Goal: Register for event/course

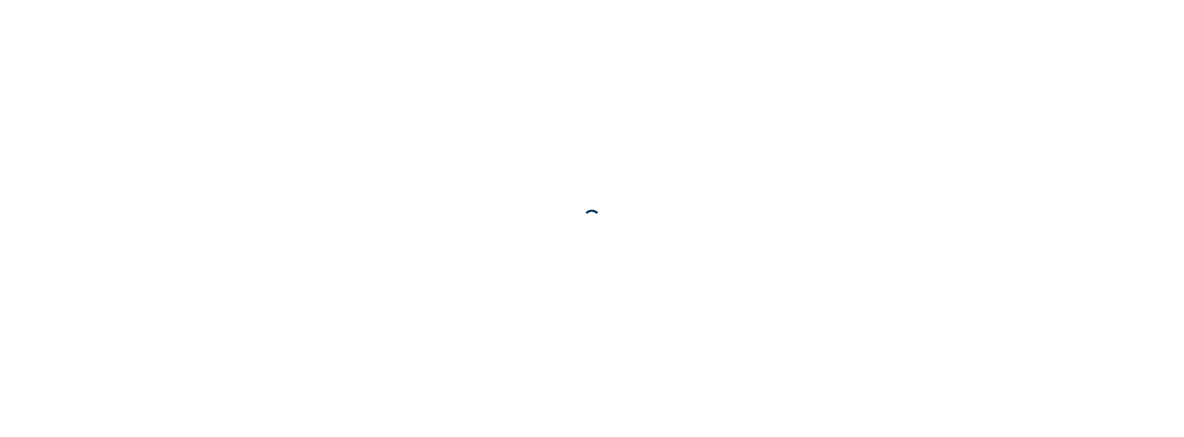
click at [256, 60] on body at bounding box center [592, 218] width 1184 height 437
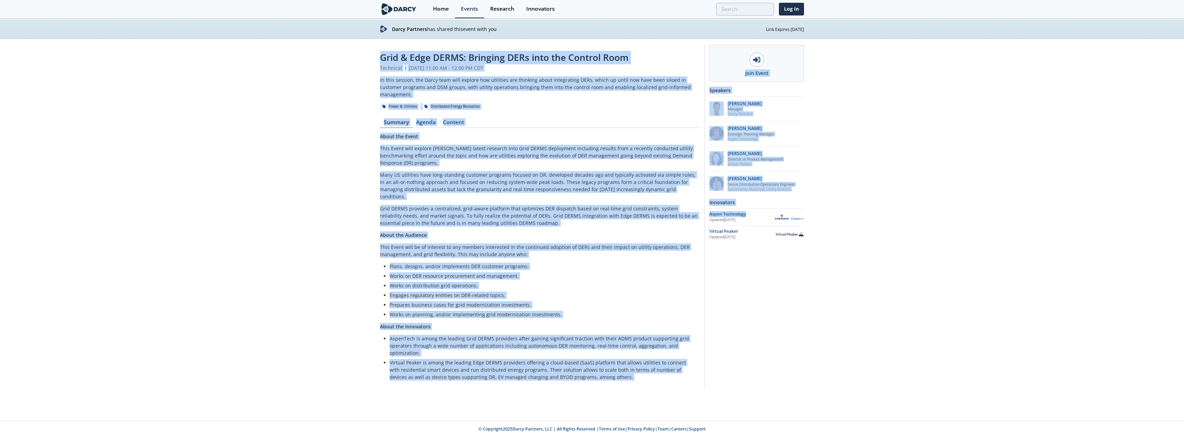
drag, startPoint x: 1003, startPoint y: 90, endPoint x: 872, endPoint y: 307, distance: 253.9
click at [678, 45] on div "Grid & Edge DERMS: Bringing DERs into the Control Room Technical • [DATE] 11:00…" at bounding box center [592, 218] width 1184 height 359
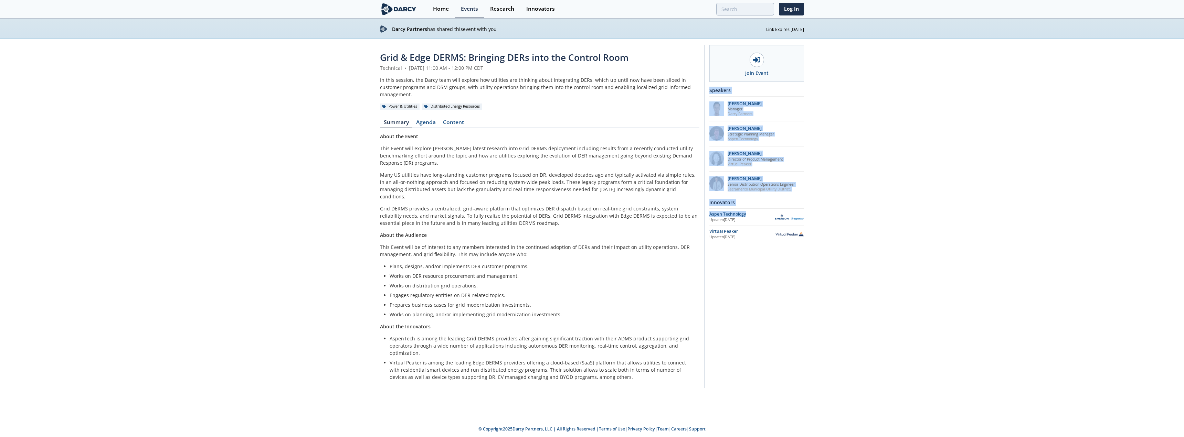
click at [678, 156] on div "Grid & Edge DERMS: Bringing DERs into the Control Room Technical • [DATE] 11:00…" at bounding box center [592, 218] width 1184 height 359
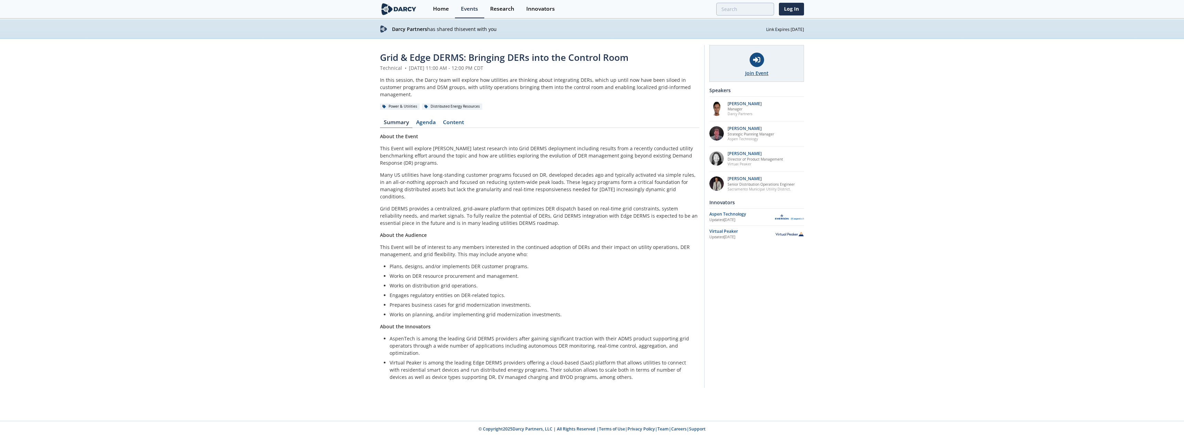
click at [678, 60] on icon at bounding box center [756, 60] width 7 height 6
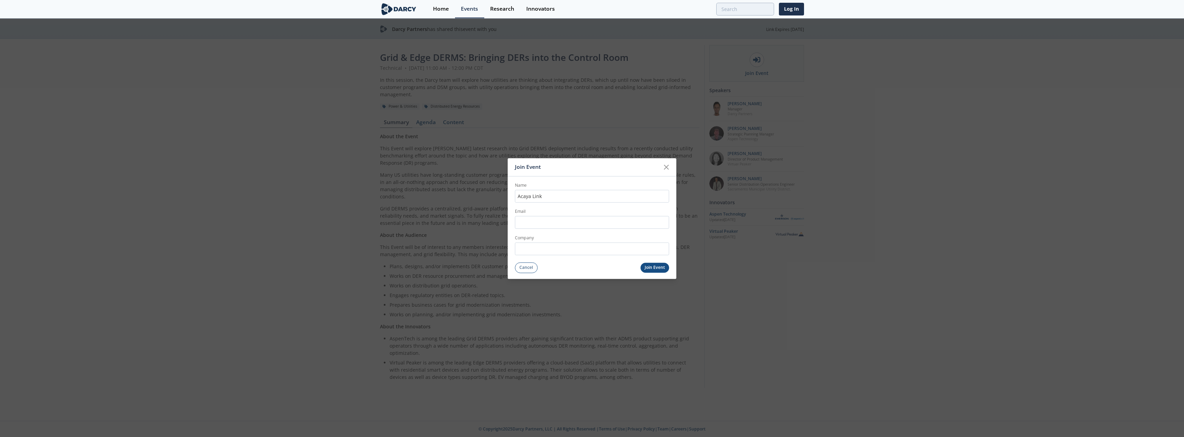
type input "Acaya Link"
type input "[EMAIL_ADDRESS][DOMAIN_NAME]"
type input "MG&E"
click at [660, 273] on button "Join Event" at bounding box center [654, 268] width 29 height 10
